Goal: Complete application form: Complete application form

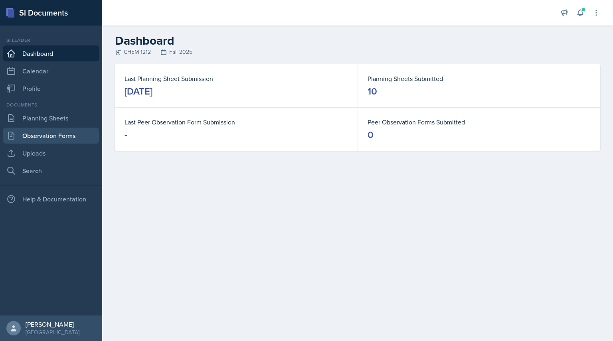
click at [56, 136] on link "Observation Forms" at bounding box center [51, 136] width 96 height 16
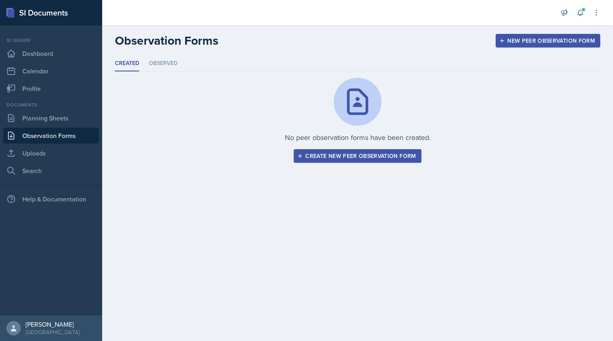
click at [353, 153] on div "Create new peer observation form" at bounding box center [357, 156] width 117 height 6
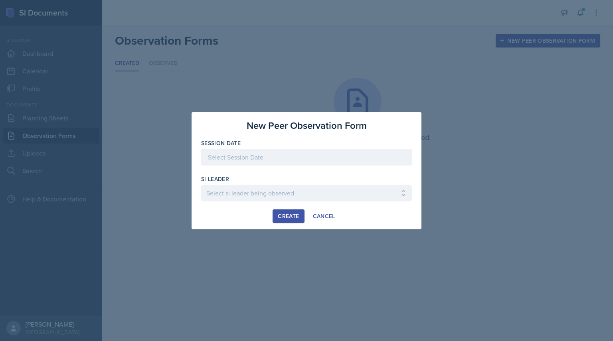
click at [323, 161] on div at bounding box center [306, 157] width 211 height 17
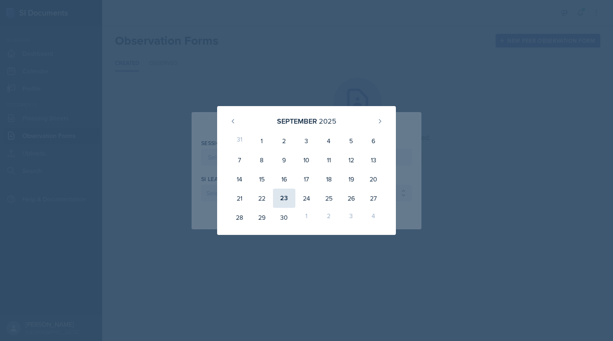
click at [285, 201] on div "23" at bounding box center [284, 198] width 22 height 19
type input "[DATE]"
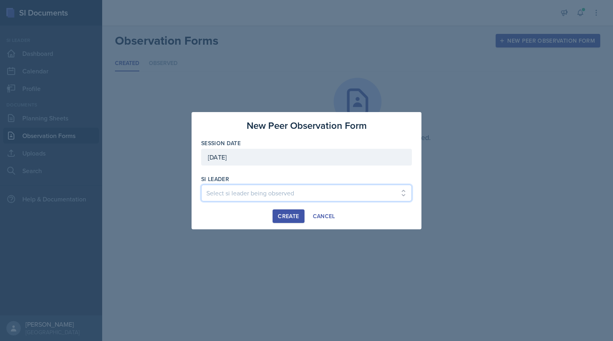
click at [293, 197] on select "Select si leader being observed [PERSON_NAME] / PSYC 2500 / The Phantoms of The…" at bounding box center [306, 193] width 211 height 17
click at [281, 193] on select "Select si leader being observed [PERSON_NAME] / PSYC 2500 / The Phantoms of The…" at bounding box center [306, 193] width 211 height 17
select select "b6e9518b-93fb-4446-9532-5cee12cfdbcd"
click at [201, 185] on select "Select si leader being observed [PERSON_NAME] / PSYC 2500 / The Phantoms of The…" at bounding box center [306, 193] width 211 height 17
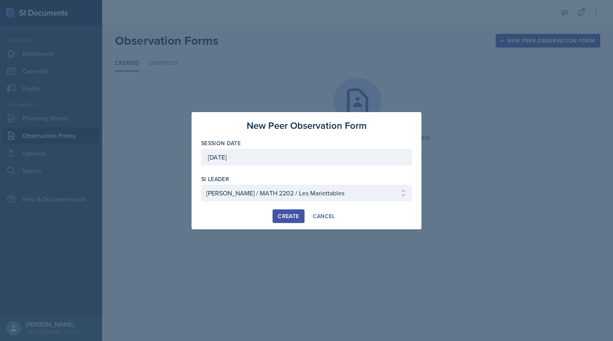
click at [291, 222] on button "Create" at bounding box center [289, 217] width 32 height 14
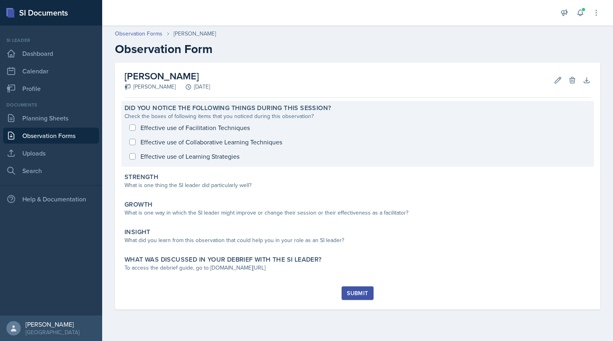
click at [132, 141] on div "Effective use of Facilitation Techniques Effective use of Collaborative Learnin…" at bounding box center [358, 142] width 466 height 43
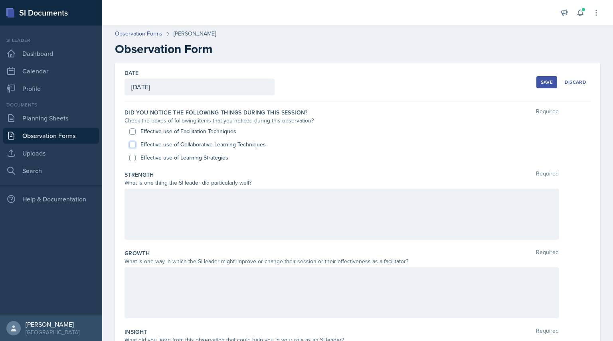
click at [131, 145] on input "Effective use of Collaborative Learning Techniques" at bounding box center [132, 145] width 6 height 6
checkbox input "true"
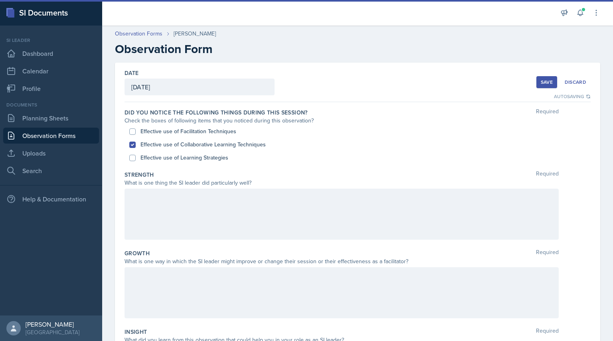
click at [309, 135] on div "Effective use of Facilitation Techniques" at bounding box center [357, 131] width 457 height 13
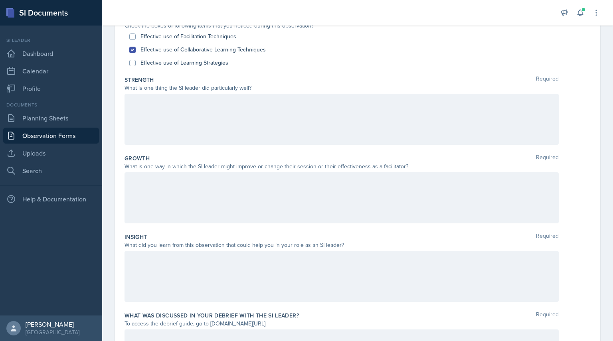
scroll to position [95, 0]
click at [166, 111] on div at bounding box center [342, 118] width 435 height 51
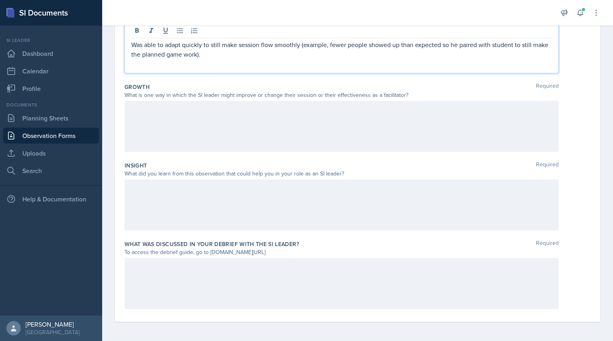
scroll to position [167, 0]
click at [327, 48] on p "Was able to adapt quickly to still make session flow smoothly (example, fewer p…" at bounding box center [341, 49] width 421 height 19
click at [331, 48] on p "Was able to adapt quickly to still make session flow smoothly (example, fewer p…" at bounding box center [341, 49] width 421 height 19
click at [239, 55] on p "Was able to adapt quickly to still make session flow smoothly. Fewer people sho…" at bounding box center [341, 49] width 421 height 19
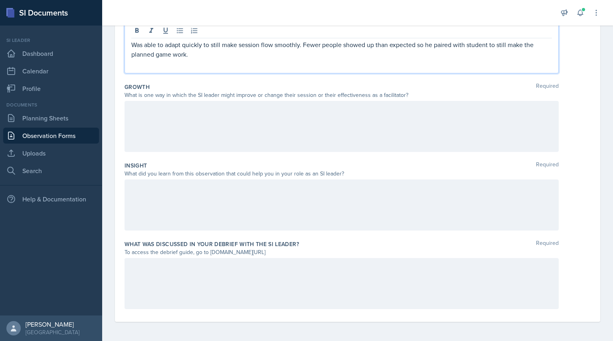
drag, startPoint x: 418, startPoint y: 44, endPoint x: 393, endPoint y: 59, distance: 28.8
click at [393, 59] on p "Was able to adapt quickly to still make session flow smoothly. Fewer people sho…" at bounding box center [341, 49] width 421 height 19
click at [416, 47] on p "Was able to adapt quickly to still make session flow smoothly. Fewer people sho…" at bounding box center [341, 49] width 421 height 19
click at [469, 48] on p "Was able to adapt quickly to still make session flow smoothly. Fewer people sho…" at bounding box center [341, 49] width 421 height 19
click at [146, 55] on p "Was able to adapt quickly to still make session flow smoothly. Fewer people sho…" at bounding box center [341, 49] width 421 height 19
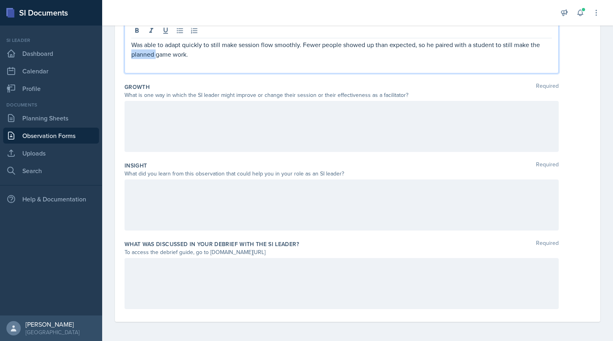
click at [146, 55] on p "Was able to adapt quickly to still make session flow smoothly. Fewer people sho…" at bounding box center [341, 49] width 421 height 19
click at [508, 46] on p "Was able to adapt quickly to still make session flow smoothly. Fewer people sho…" at bounding box center [341, 49] width 421 height 19
click at [190, 54] on p "Was able to adapt quickly to still make session flow smoothly. Fewer people sho…" at bounding box center [341, 49] width 421 height 19
click at [242, 137] on div at bounding box center [342, 126] width 435 height 51
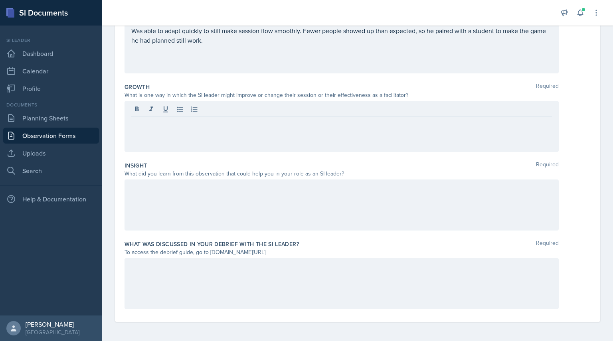
click at [241, 208] on div at bounding box center [342, 205] width 435 height 51
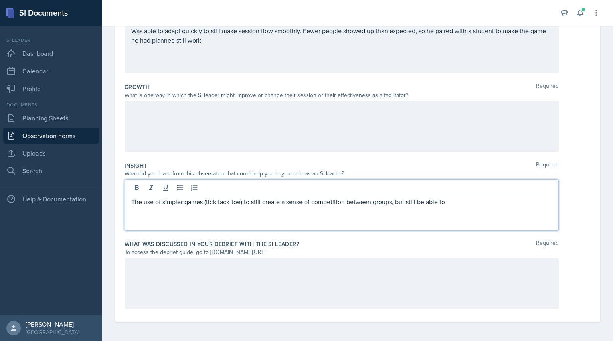
click at [256, 204] on p "The use of simpler games (tick-tack-toe) to still create a sense of competition…" at bounding box center [341, 202] width 421 height 10
click at [443, 203] on p "The use of simpler games (tick-tack-toe) to create a sense of competition betwe…" at bounding box center [341, 202] width 421 height 10
click at [442, 202] on p "The use of simpler games (tick-tack-toe) to create a sense of competition betwe…" at bounding box center [341, 202] width 421 height 10
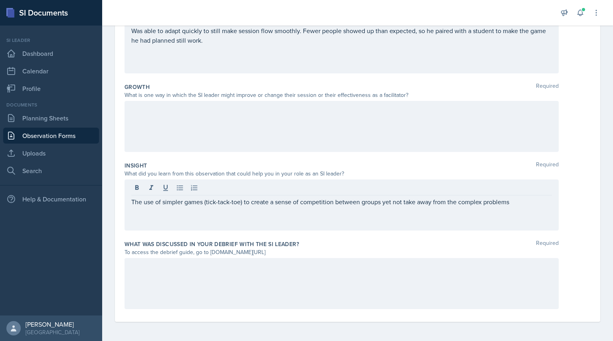
click at [516, 208] on div "The use of simpler games (tick-tack-toe) to create a sense of competition betwe…" at bounding box center [342, 205] width 435 height 51
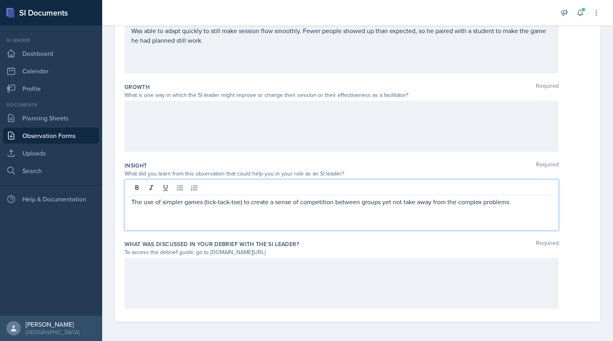
click at [516, 198] on p "The use of simpler games (tick-tack-toe) to create a sense of competition betwe…" at bounding box center [341, 202] width 421 height 10
click at [381, 205] on p "The use of simpler games (tick-tack-toe) to create a sense of competition betwe…" at bounding box center [341, 206] width 421 height 19
click at [357, 214] on p "The use of simpler games (tick-tack-toe) to create a sense of competition betwe…" at bounding box center [341, 206] width 421 height 19
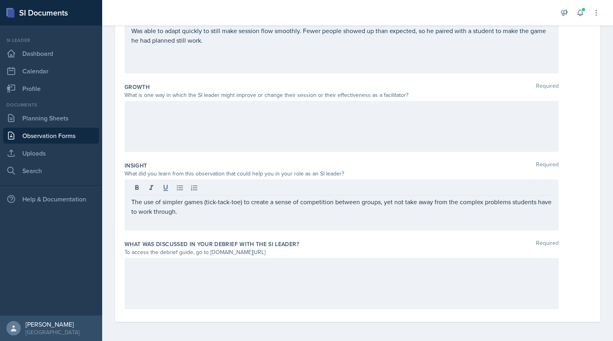
click at [212, 119] on div at bounding box center [342, 126] width 435 height 51
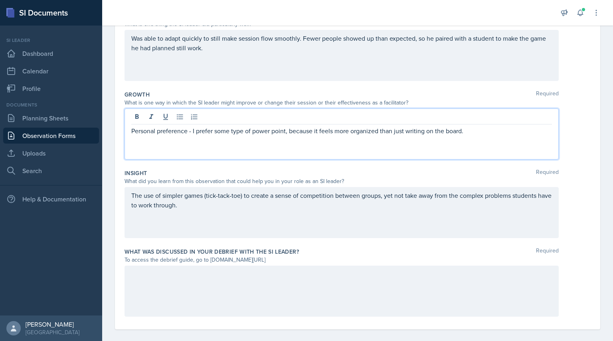
scroll to position [161, 0]
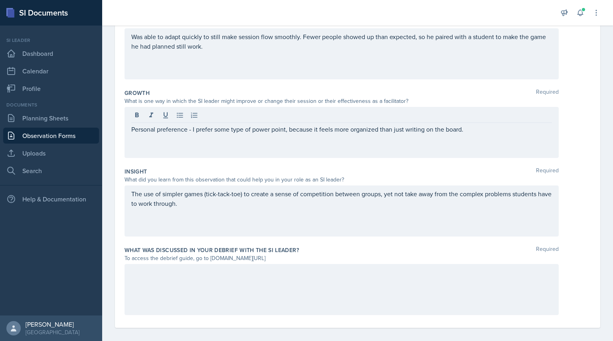
click at [172, 289] on div at bounding box center [342, 289] width 435 height 51
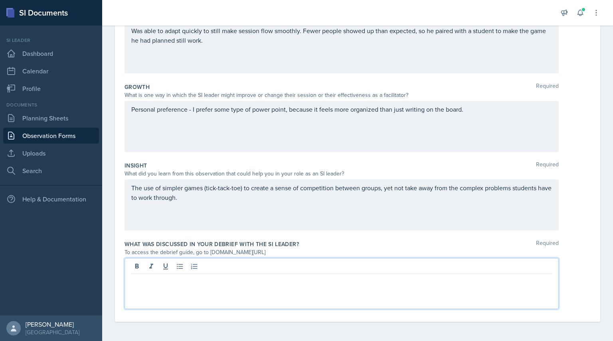
click at [187, 288] on div at bounding box center [342, 283] width 435 height 51
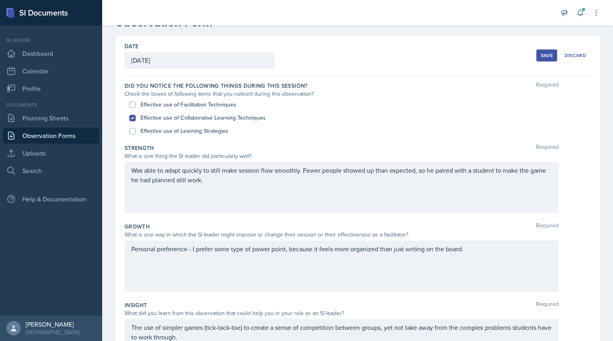
scroll to position [26, 0]
click at [541, 55] on div "Save" at bounding box center [547, 56] width 12 height 6
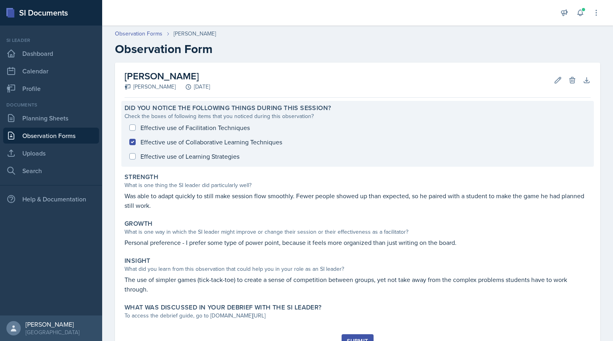
scroll to position [0, 0]
click at [133, 129] on div "Effective use of Facilitation Techniques Effective use of Collaborative Learnin…" at bounding box center [358, 142] width 466 height 43
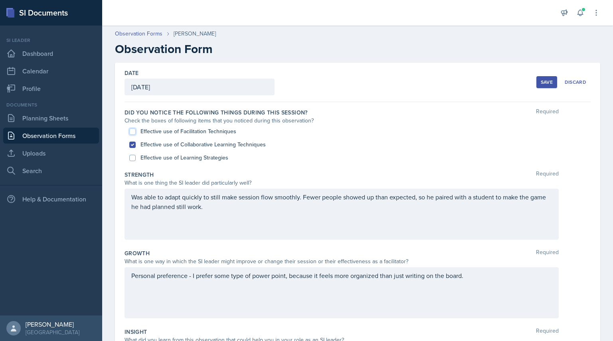
click at [132, 132] on input "Effective use of Facilitation Techniques" at bounding box center [132, 132] width 6 height 6
checkbox input "true"
click at [133, 158] on input "Effective use of Learning Strategies" at bounding box center [132, 158] width 6 height 6
checkbox input "true"
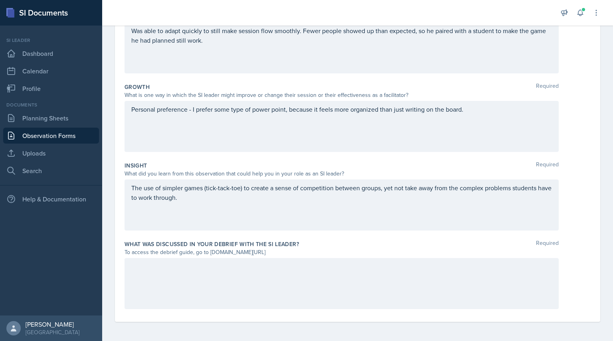
scroll to position [167, 0]
click at [285, 286] on div at bounding box center [342, 283] width 435 height 51
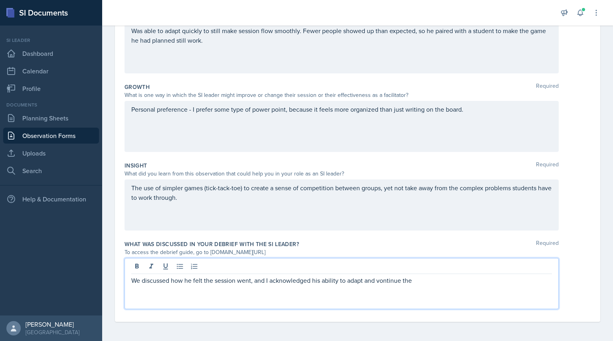
click at [383, 285] on p "We discussed how he felt the session went, and I acknowledged his ability to ad…" at bounding box center [341, 281] width 421 height 10
drag, startPoint x: 383, startPoint y: 285, endPoint x: 411, endPoint y: 89, distance: 197.6
click at [411, 89] on div "Growth Required" at bounding box center [358, 87] width 466 height 8
click at [379, 267] on div "We discussed how he felt the session went, and I acknowledged his ability to ad…" at bounding box center [342, 283] width 435 height 51
click at [444, 280] on p "We discussed how he felt the session went, and I acknowledged his ability to ad…" at bounding box center [341, 281] width 421 height 10
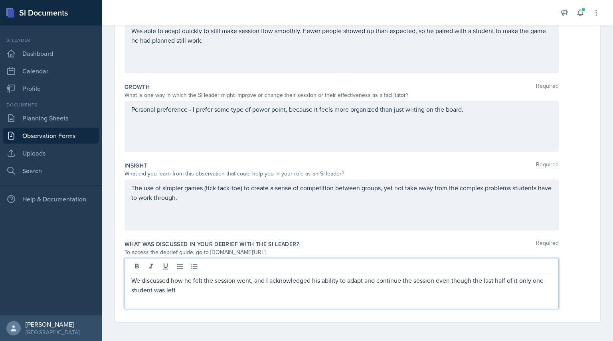
click at [291, 284] on p "We discussed how he felt the session went, and I acknowledged his ability to ad…" at bounding box center [341, 285] width 421 height 19
click at [281, 292] on p "We discussed how he felt the session went, and I appluadedhis ability to adapt …" at bounding box center [341, 285] width 421 height 19
click at [300, 282] on p "We discussed how he felt the session went, and I appluadedhis ability to adapt …" at bounding box center [341, 285] width 421 height 19
click at [292, 282] on p "We discussed how he felt the session went, and I appluaded his ability to adapt…" at bounding box center [341, 285] width 421 height 19
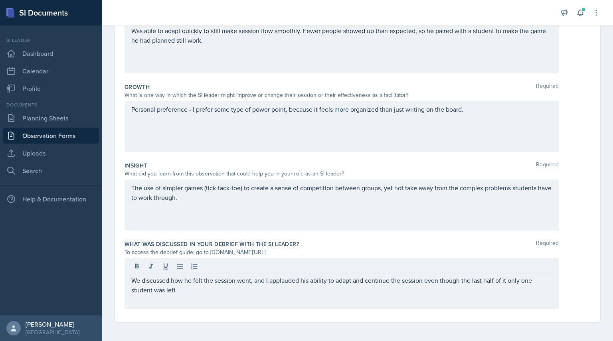
click at [274, 300] on div "We discussed how he felt the session went, and I applauded his ability to adapt…" at bounding box center [342, 283] width 435 height 51
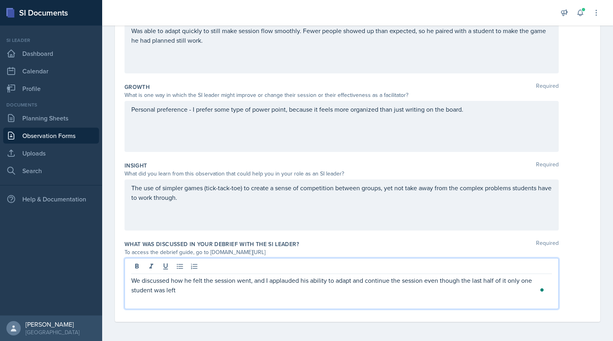
click at [218, 288] on p "We discussed how he felt the session went, and I applauded his ability to adapt…" at bounding box center [341, 285] width 421 height 19
click at [210, 296] on div "We discussed how he felt the session went, and I applauded his ability to adapt…" at bounding box center [342, 283] width 435 height 51
